Goal: Information Seeking & Learning: Learn about a topic

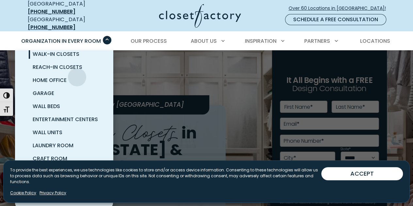
scroll to position [33, 0]
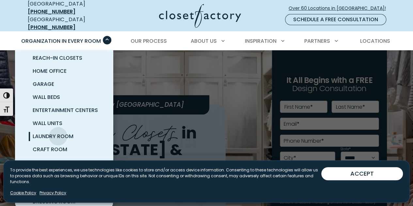
click at [58, 132] on span "Laundry Room" at bounding box center [53, 136] width 41 height 8
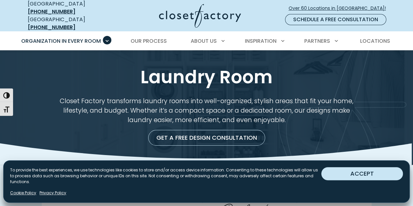
click at [342, 178] on button "ACCEPT" at bounding box center [362, 173] width 82 height 13
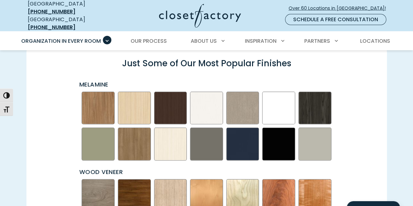
scroll to position [913, 0]
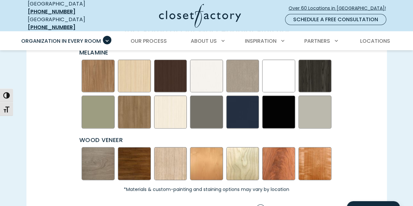
click at [279, 66] on img "Swatch Grid" at bounding box center [278, 76] width 33 height 33
click at [274, 72] on img "Swatch Grid" at bounding box center [278, 76] width 33 height 33
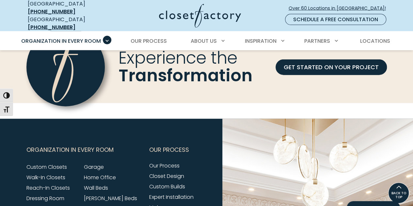
scroll to position [1924, 0]
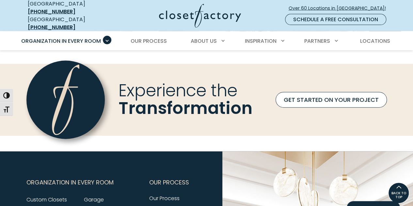
click at [325, 97] on link "GET STARTED ON YOUR PROJECT" at bounding box center [330, 100] width 111 height 16
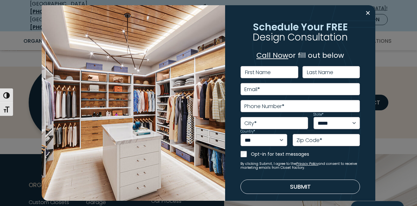
scroll to position [6, 0]
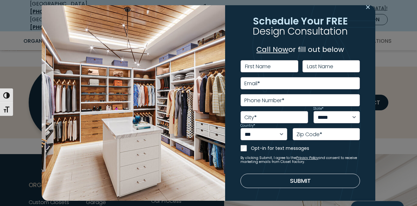
click at [364, 8] on button "Close modal" at bounding box center [368, 7] width 9 height 10
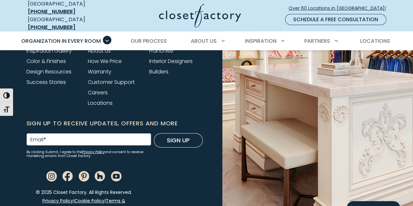
scroll to position [2225, 0]
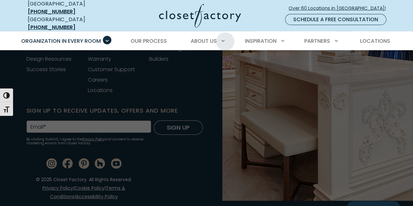
drag, startPoint x: 225, startPoint y: 36, endPoint x: 156, endPoint y: 18, distance: 71.3
click at [156, 18] on link at bounding box center [191, 16] width 100 height 24
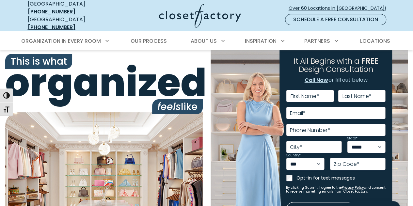
click at [125, 9] on div at bounding box center [191, 16] width 158 height 24
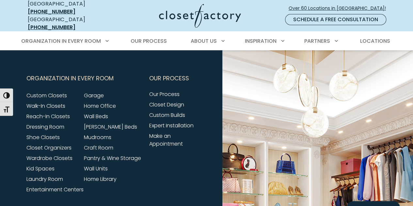
scroll to position [2447, 0]
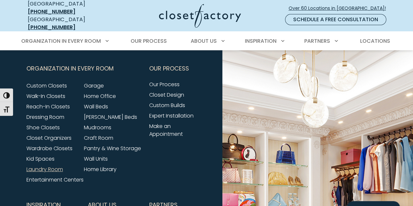
click at [40, 167] on link "Laundry Room" at bounding box center [44, 169] width 37 height 8
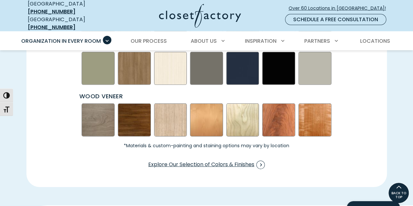
scroll to position [913, 0]
